Goal: Task Accomplishment & Management: Manage account settings

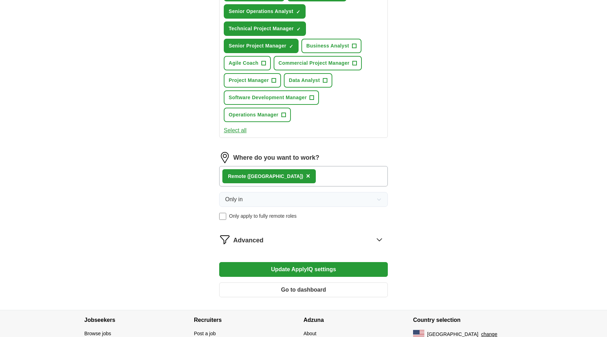
scroll to position [322, 0]
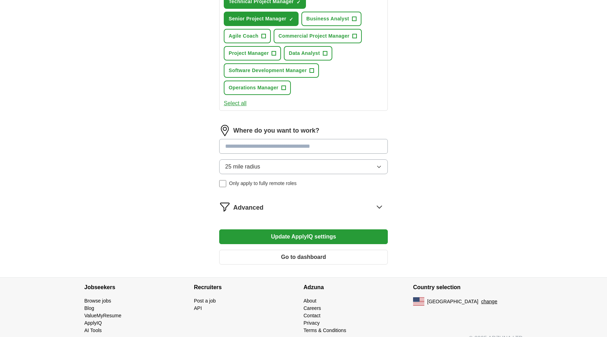
click at [299, 147] on input at bounding box center [303, 146] width 169 height 15
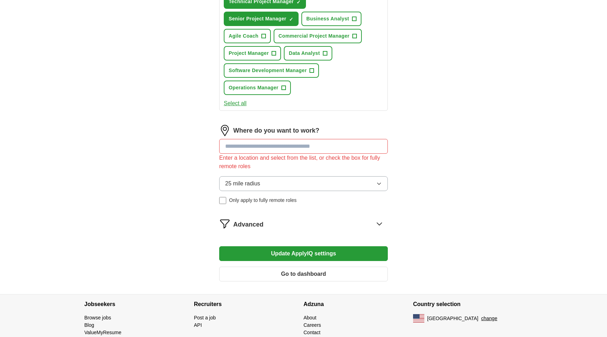
click at [295, 165] on div "Where do you want to work? Enter a location and select from the list, or check …" at bounding box center [303, 167] width 169 height 85
click at [291, 179] on button "25 mile radius" at bounding box center [303, 183] width 169 height 15
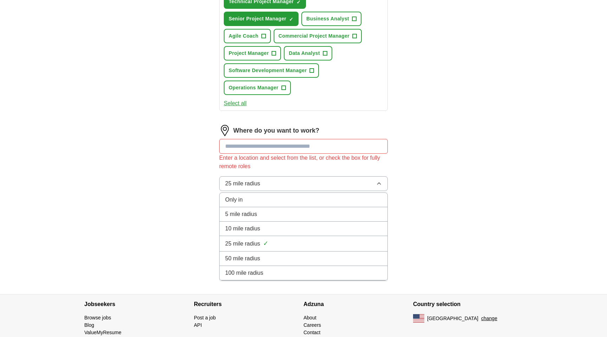
click at [272, 270] on div "100 mile radius" at bounding box center [303, 273] width 157 height 8
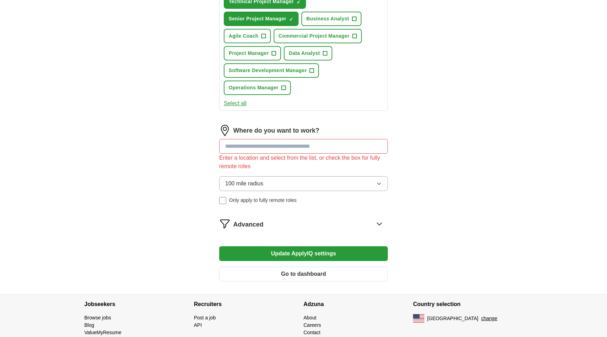
click at [288, 145] on input at bounding box center [303, 146] width 169 height 15
type input "**********"
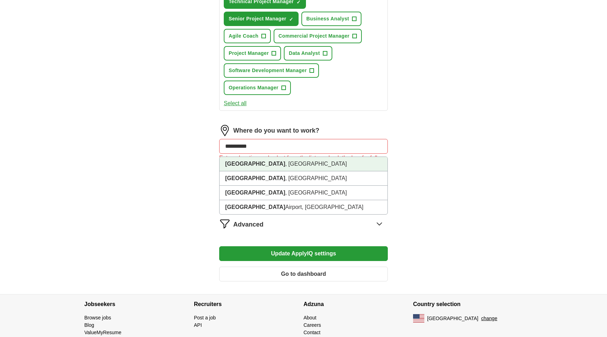
click at [322, 164] on li "[GEOGRAPHIC_DATA] , [GEOGRAPHIC_DATA]" at bounding box center [304, 164] width 168 height 14
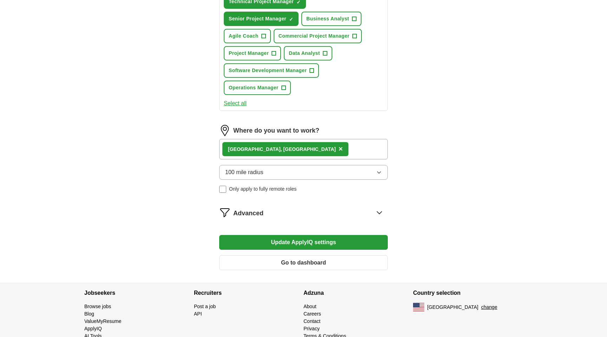
click at [305, 241] on button "Update ApplyIQ settings" at bounding box center [303, 242] width 169 height 15
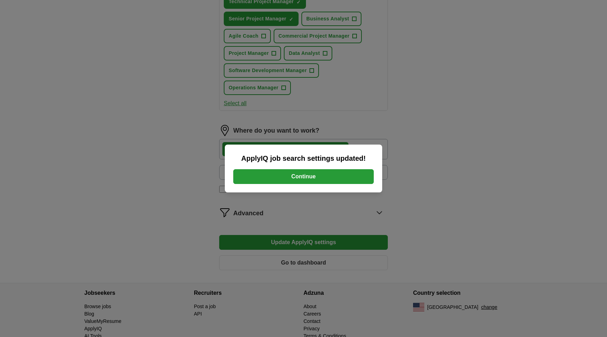
click at [304, 173] on button "Continue" at bounding box center [303, 176] width 141 height 15
